Goal: Task Accomplishment & Management: Use online tool/utility

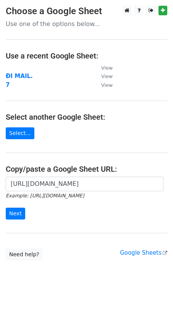
scroll to position [0, 158]
type input "[URL][DOMAIN_NAME]"
click at [6, 208] on input "Next" at bounding box center [15, 214] width 19 height 12
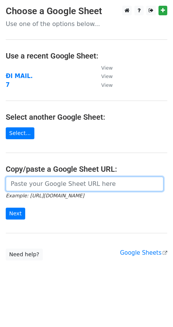
click at [29, 181] on input "url" at bounding box center [85, 184] width 158 height 15
click at [62, 186] on input "url" at bounding box center [85, 184] width 158 height 15
paste input "https://docs.google.com/spreadsheets/d/1Tc2LbWuj7UNj-ocQUuPYr0X7Mn-RgJu30I6q7cH…"
type input "https://docs.google.com/spreadsheets/d/1Tc2LbWuj7UNj-ocQUuPYr0X7Mn-RgJu30I6q7cH…"
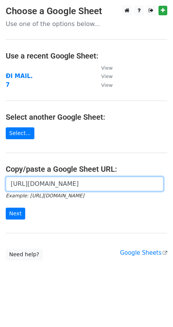
click at [6, 208] on input "Next" at bounding box center [15, 214] width 19 height 12
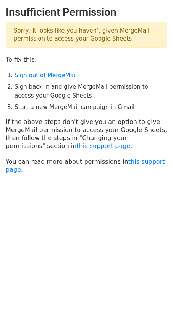
drag, startPoint x: 127, startPoint y: 37, endPoint x: 10, endPoint y: 32, distance: 117.5
click at [10, 32] on p "Sorry, it looks like you haven't given MergeMail permission to access your Goog…" at bounding box center [87, 35] width 162 height 26
click at [5, 16] on div at bounding box center [5, 16] width 0 height 0
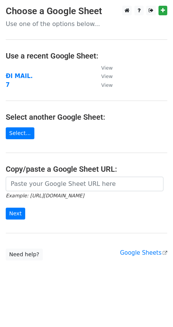
click at [49, 195] on small "Example: https://docs.google.com/spreadsheets/d/abc/edit" at bounding box center [45, 196] width 78 height 6
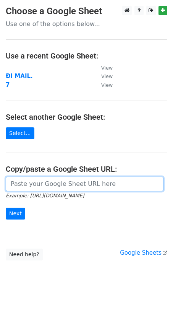
click at [50, 187] on input "url" at bounding box center [85, 184] width 158 height 15
paste input "https://docs.google.com/spreadsheets/d/1Tc2LbWuj7UNj-ocQUuPYr0X7Mn-RgJu30I6q7cH…"
type input "https://docs.google.com/spreadsheets/d/1Tc2LbWuj7UNj-ocQUuPYr0X7Mn-RgJu30I6q7cH…"
click at [6, 208] on input "Next" at bounding box center [15, 214] width 19 height 12
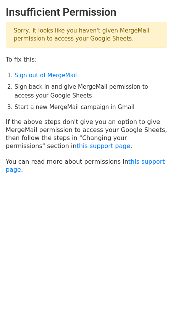
click at [16, 35] on p "Sorry, it looks like you haven't given MergeMail permission to access your Goog…" at bounding box center [87, 35] width 162 height 26
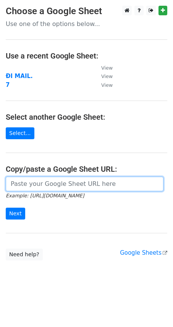
click at [41, 182] on input "url" at bounding box center [85, 184] width 158 height 15
paste input "[URL][DOMAIN_NAME]"
type input "https://docs.google.com/spreadsheets/d/1Tc2LbWuj7UNj-ocQUuPYr0X7Mn-RgJu30I6q7cH…"
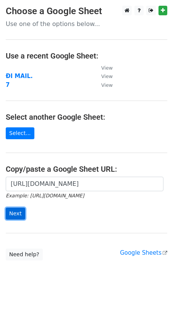
scroll to position [0, 0]
click at [17, 213] on input "Next" at bounding box center [15, 214] width 19 height 12
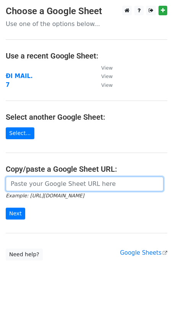
drag, startPoint x: 57, startPoint y: 185, endPoint x: 74, endPoint y: 164, distance: 27.4
click at [57, 186] on input "url" at bounding box center [85, 184] width 158 height 15
paste input "https://docs.google.com/spreadsheets/d/1Tc2LbWuj7UNj-ocQUuPYr0X7Mn-RgJu30I6q7cH…"
type input "https://docs.google.com/spreadsheets/d/1Tc2LbWuj7UNj-ocQUuPYr0X7Mn-RgJu30I6q7cH…"
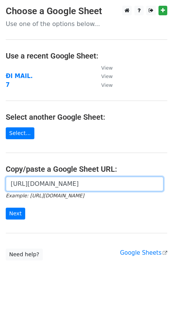
click at [6, 208] on input "Next" at bounding box center [15, 214] width 19 height 12
paste input "https://docs.google.com/spreadsheets/d/1Tc2LbWuj7UNj-ocQUuPYr0X7Mn-RgJu30I6q7cH…"
type input "https://docs.google.com/spreadsheets/d/1Tc2LbWuj7UNj-ocQUuPYr0X7Mn-RgJu30I6q7cH…"
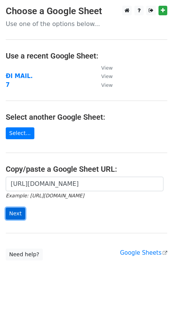
scroll to position [0, 0]
click at [15, 210] on input "Next" at bounding box center [15, 214] width 19 height 12
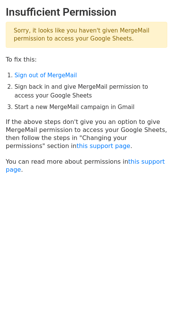
click at [72, 27] on p "Sorry, it looks like you haven't given MergeMail permission to access your Goog…" at bounding box center [87, 35] width 162 height 26
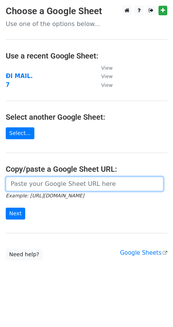
click at [47, 188] on input "url" at bounding box center [85, 184] width 158 height 15
paste input "[URL][DOMAIN_NAME]"
type input "https://docs.google.com/spreadsheets/d/10xlEcM6POtzBOKIdna-6545Wf6sDUafZyq4F72Q…"
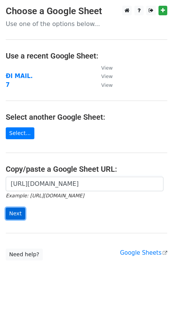
scroll to position [0, 0]
click at [17, 211] on input "Next" at bounding box center [15, 214] width 19 height 12
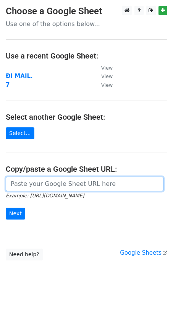
click at [44, 183] on input "url" at bounding box center [85, 184] width 158 height 15
paste input "https://docs.google.com/spreadsheets/d/10xlEcM6POtzBOKIdna-6545Wf6sDUafZyq4F72Q…"
type input "https://docs.google.com/spreadsheets/d/10xlEcM6POtzBOKIdna-6545Wf6sDUafZyq4F72Q…"
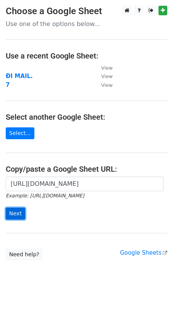
scroll to position [0, 0]
click at [18, 210] on input "Next" at bounding box center [15, 214] width 19 height 12
type input "[URL][DOMAIN_NAME]"
click at [6, 208] on input "Next" at bounding box center [15, 214] width 19 height 12
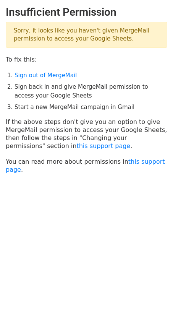
click at [50, 38] on p "Sorry, it looks like you haven't given MergeMail permission to access your Goog…" at bounding box center [87, 35] width 162 height 26
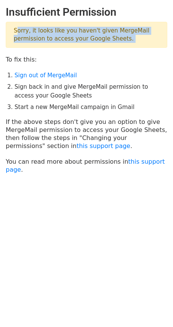
click at [51, 38] on p "Sorry, it looks like you haven't given MergeMail permission to access your Goog…" at bounding box center [87, 35] width 162 height 26
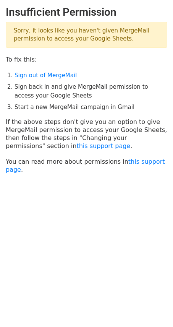
click at [76, 221] on html "Insufficient Permission Sorry, it looks like you haven't given MergeMail permis…" at bounding box center [86, 163] width 173 height 327
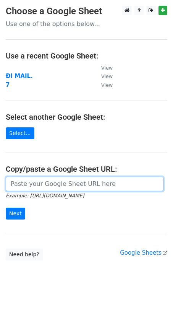
click at [57, 190] on input "url" at bounding box center [85, 184] width 158 height 15
paste input "[URL][DOMAIN_NAME]"
type input "https://docs.google.com/spreadsheets/d/10xlEcM6POtzBOKIdna-6545Wf6sDUafZyq4F72Q…"
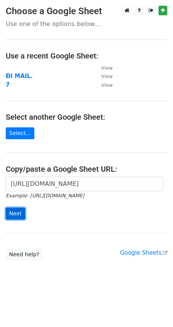
scroll to position [0, 0]
click at [14, 213] on input "Next" at bounding box center [15, 214] width 19 height 12
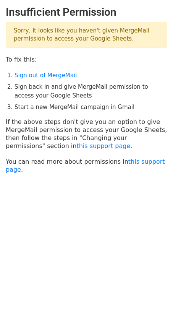
drag, startPoint x: 107, startPoint y: 41, endPoint x: 13, endPoint y: 36, distance: 94.2
click at [3, 33] on main "Insufficient Permission Sorry, it looks like you haven't given MergeMail permis…" at bounding box center [86, 90] width 173 height 168
click at [75, 245] on html "Insufficient Permission Sorry, it looks like you haven't given MergeMail permis…" at bounding box center [86, 163] width 173 height 327
click at [32, 8] on h2 "Insufficient Permission" at bounding box center [87, 12] width 162 height 13
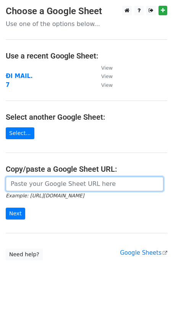
click at [27, 187] on input "url" at bounding box center [85, 184] width 158 height 15
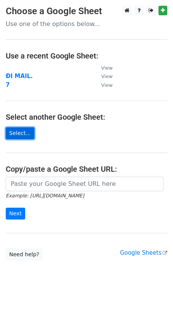
click at [14, 133] on link "Select..." at bounding box center [20, 133] width 29 height 12
click at [21, 133] on link "Select..." at bounding box center [20, 133] width 29 height 12
click at [18, 74] on strong "ĐI MAIL." at bounding box center [19, 76] width 27 height 7
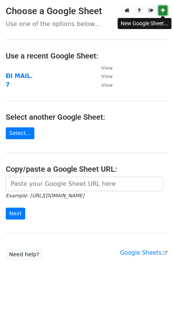
click at [162, 13] on icon at bounding box center [163, 10] width 4 height 5
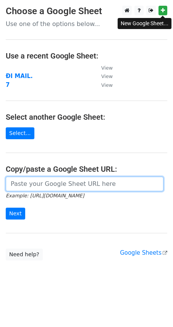
click at [43, 182] on input "url" at bounding box center [85, 184] width 158 height 15
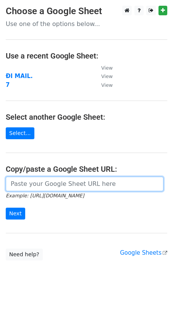
paste input "[URL][DOMAIN_NAME]"
type input "[URL][DOMAIN_NAME]"
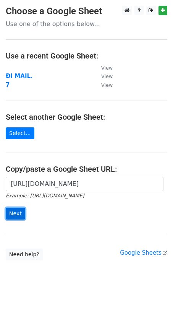
scroll to position [0, 0]
click at [13, 214] on input "Next" at bounding box center [15, 214] width 19 height 12
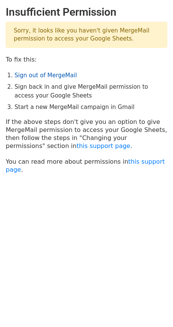
click at [57, 75] on link "Sign out of MergeMail" at bounding box center [46, 75] width 62 height 7
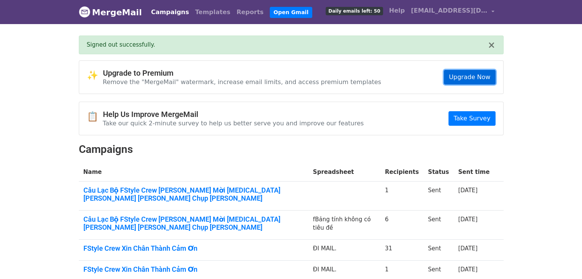
click at [480, 80] on link "Upgrade Now" at bounding box center [469, 77] width 51 height 15
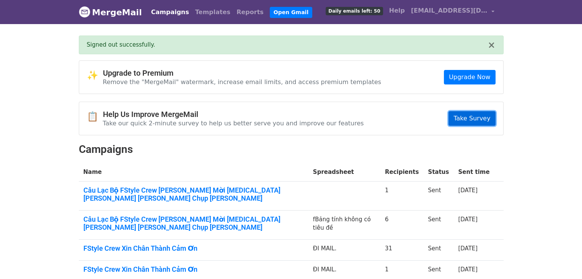
click at [489, 123] on link "Take Survey" at bounding box center [471, 118] width 47 height 15
click at [270, 11] on link "Open Gmail" at bounding box center [291, 12] width 42 height 11
click at [461, 10] on span "fstylecrewbannhansu@gmail.com" at bounding box center [449, 10] width 76 height 9
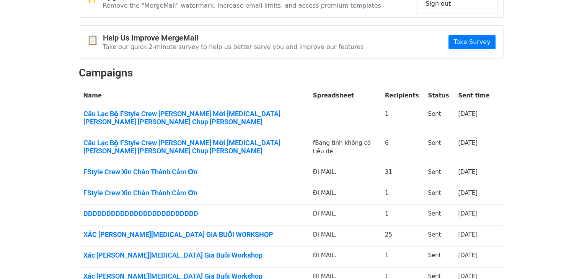
click at [540, 146] on body "MergeMail Campaigns Templates Reports Open Gmail Daily emails left: 50 Help fst…" at bounding box center [291, 156] width 582 height 465
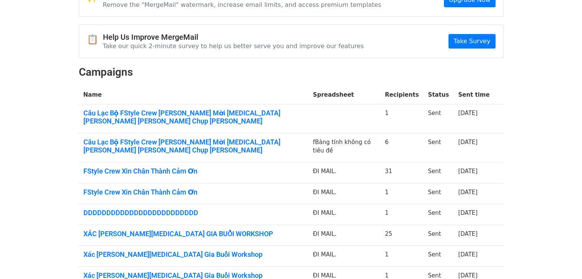
scroll to position [76, 0]
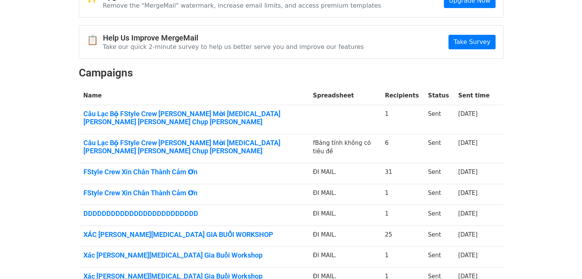
click at [319, 134] on td "fBảng tính không có tiêu đề" at bounding box center [344, 148] width 72 height 29
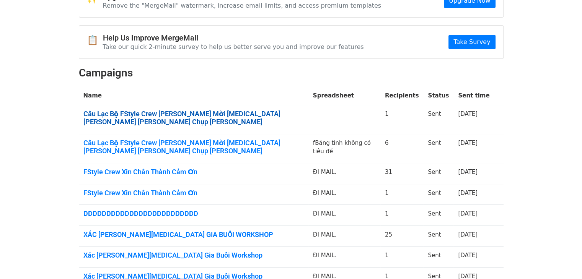
click at [242, 110] on link "Câu Lạc Bộ FStyle Crew Trân Trọng Mời Tham Gia Buổi Chụp Ảnh" at bounding box center [193, 118] width 220 height 16
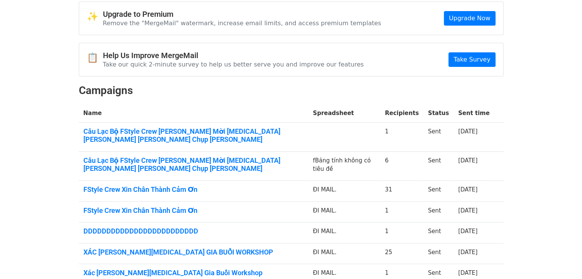
scroll to position [0, 0]
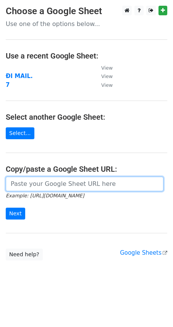
click at [70, 181] on input "url" at bounding box center [85, 184] width 158 height 15
paste input "[URL][DOMAIN_NAME]"
type input "[URL][DOMAIN_NAME]"
click at [6, 208] on input "Next" at bounding box center [15, 214] width 19 height 12
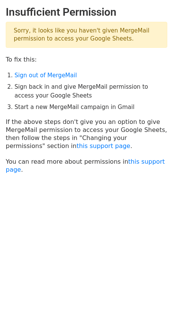
click at [43, 175] on body "Insufficient Permission Sorry, it looks like you haven't given MergeMail permis…" at bounding box center [86, 109] width 173 height 206
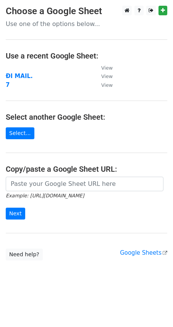
click at [39, 82] on td "7" at bounding box center [50, 85] width 88 height 9
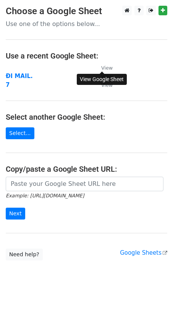
click at [106, 68] on small "View" at bounding box center [106, 68] width 11 height 6
click at [53, 81] on td "7" at bounding box center [50, 85] width 88 height 9
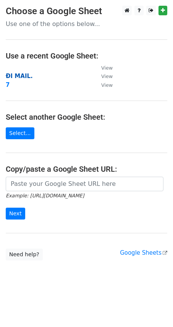
click at [19, 76] on strong "ĐI MAIL." at bounding box center [19, 76] width 27 height 7
click at [16, 133] on link "Select..." at bounding box center [20, 133] width 29 height 12
